Goal: Browse casually: Explore the website without a specific task or goal

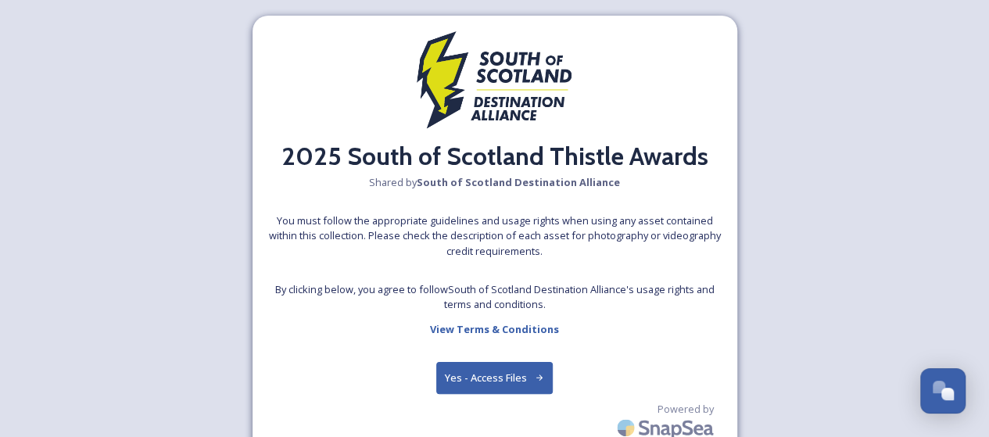
click at [492, 374] on button "Yes - Access Files" at bounding box center [494, 378] width 117 height 32
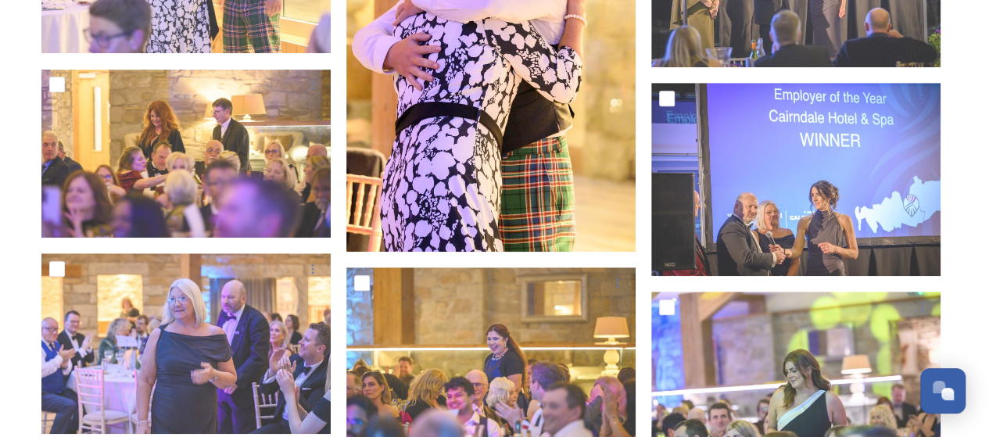
scroll to position [469, 0]
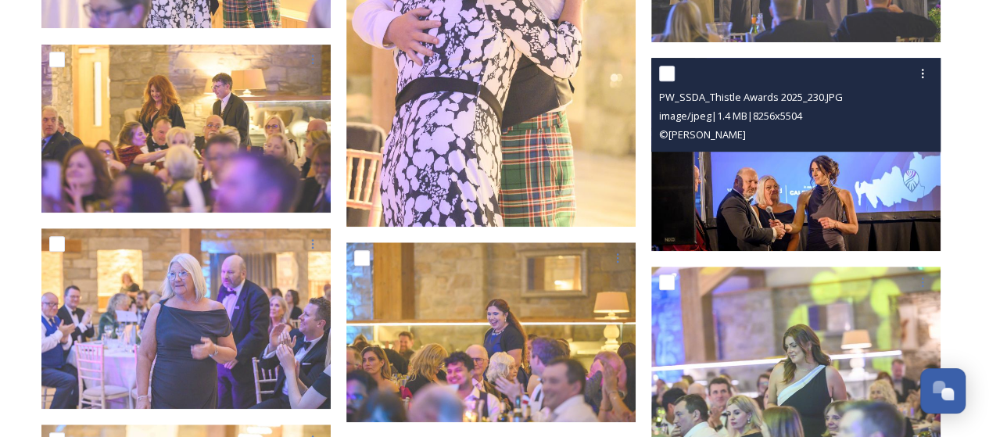
click at [793, 175] on img at bounding box center [795, 154] width 289 height 193
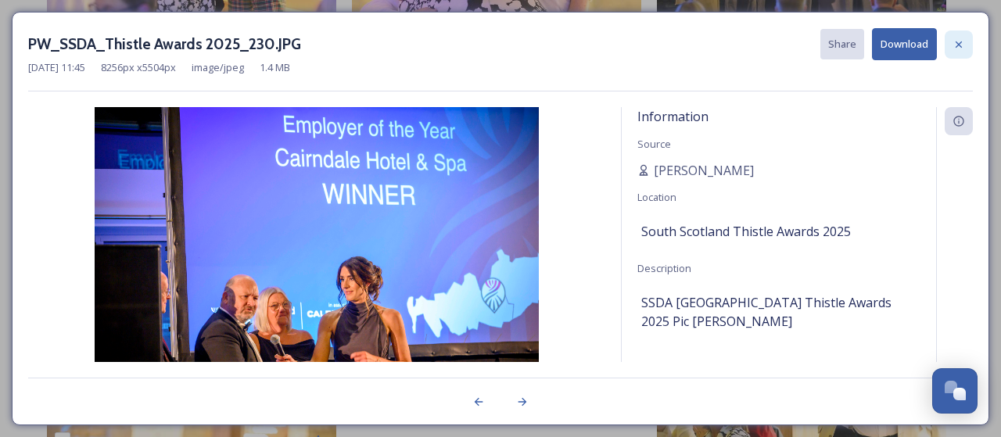
click at [962, 40] on icon at bounding box center [958, 44] width 13 height 13
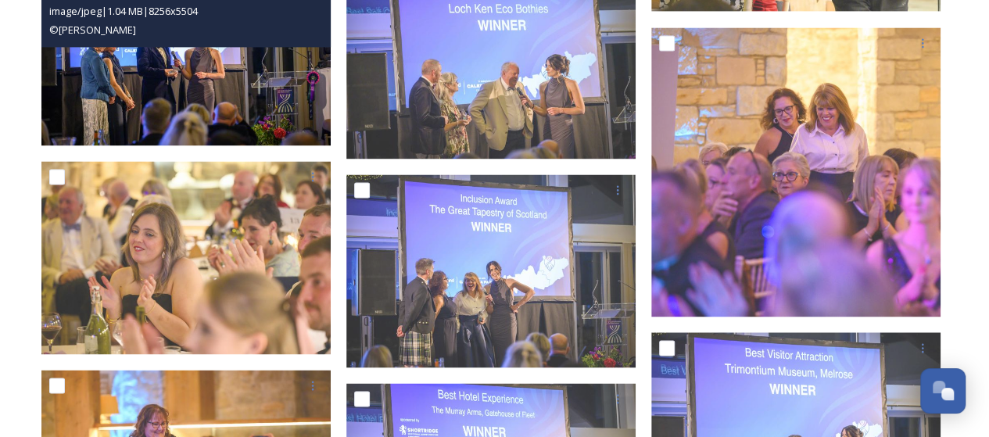
scroll to position [1173, 0]
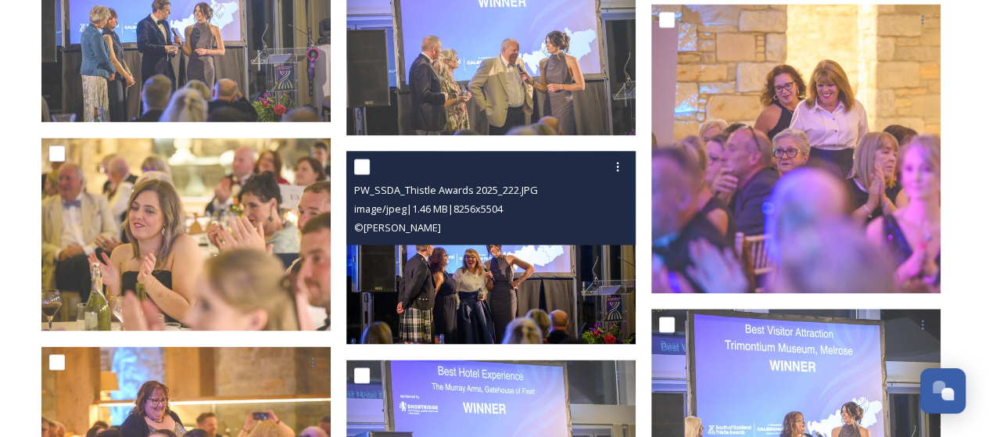
click at [500, 267] on img at bounding box center [490, 247] width 289 height 193
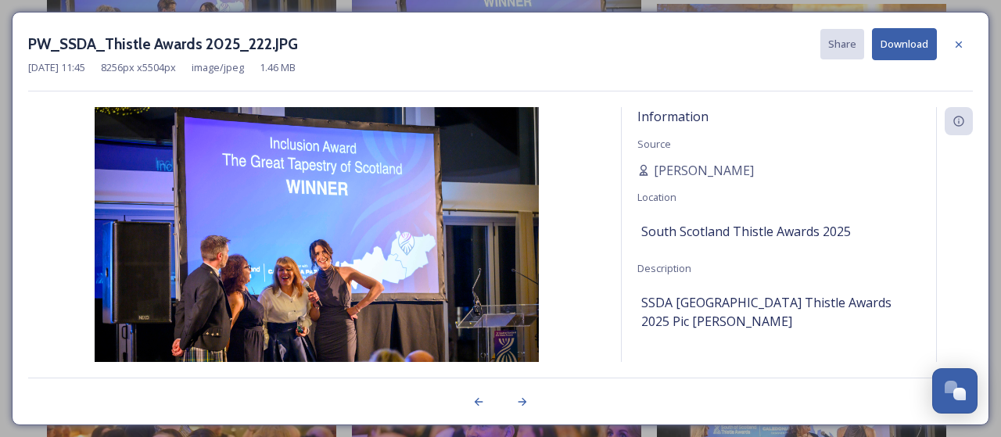
click at [332, 227] on img at bounding box center [316, 255] width 577 height 296
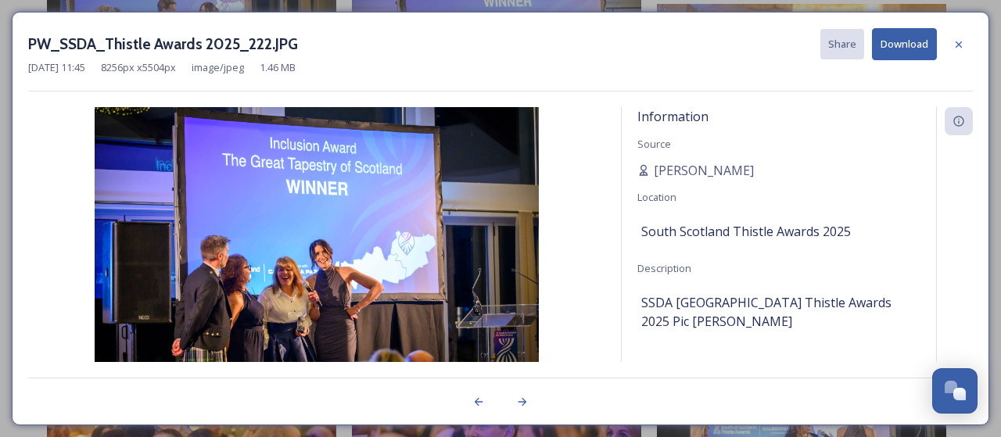
click at [332, 227] on img at bounding box center [316, 255] width 577 height 296
click at [958, 39] on icon at bounding box center [958, 44] width 13 height 13
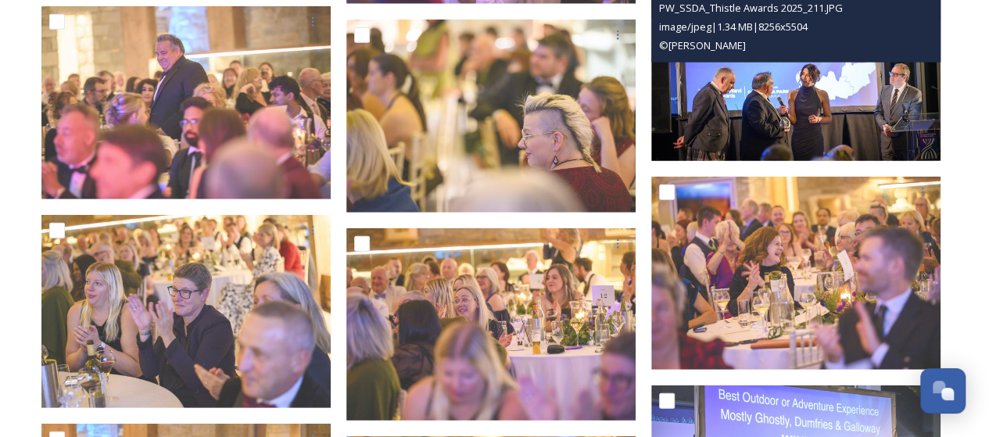
scroll to position [1954, 0]
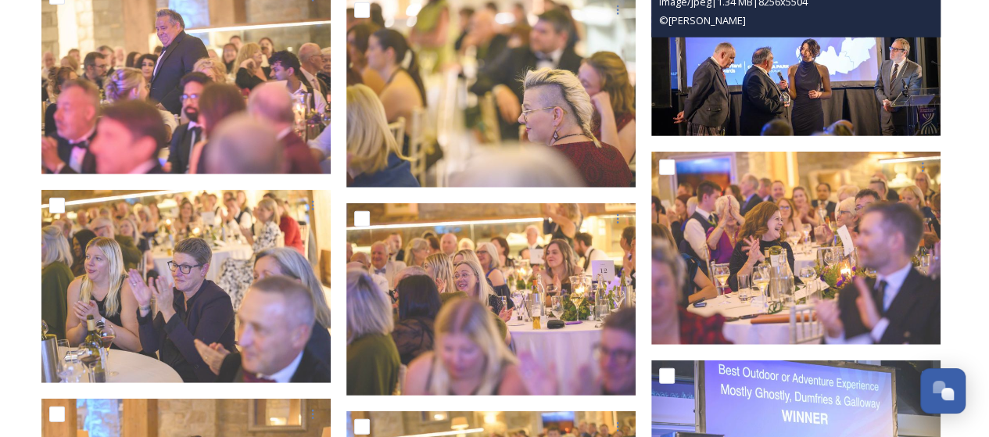
click at [804, 71] on img at bounding box center [795, 40] width 289 height 193
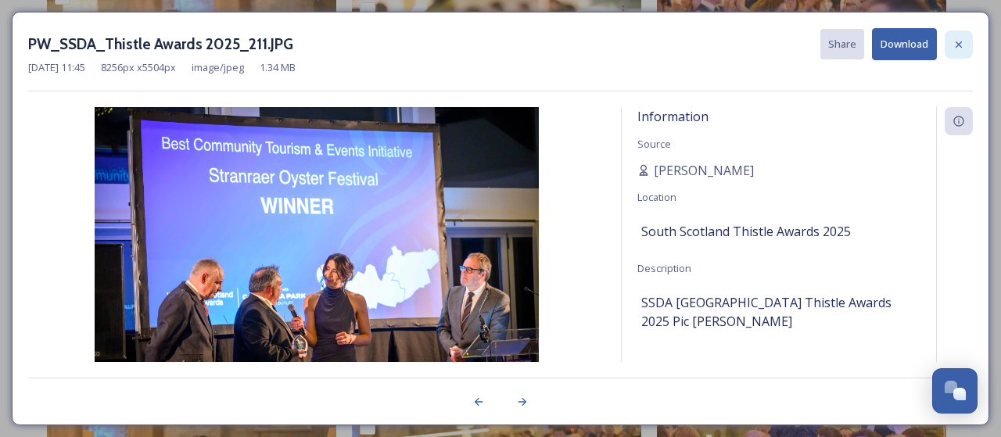
click at [957, 44] on icon at bounding box center [958, 44] width 13 height 13
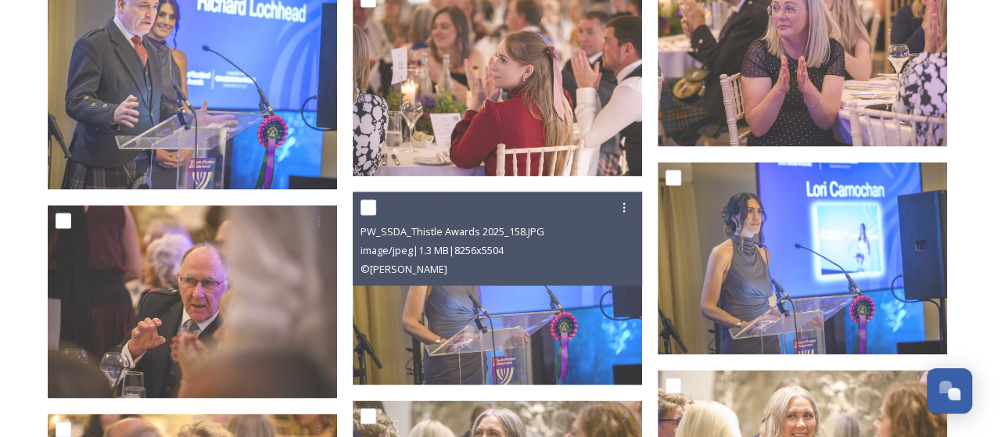
scroll to position [4222, 0]
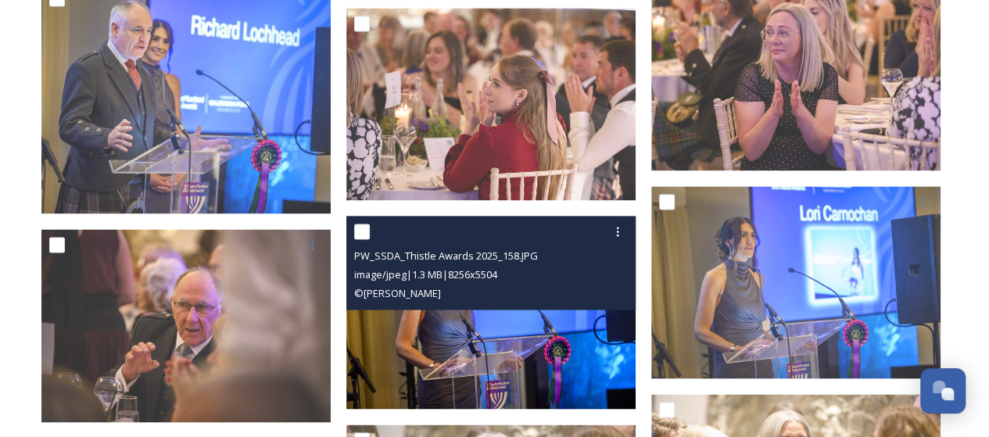
click at [485, 318] on img at bounding box center [490, 312] width 289 height 193
